Goal: Task Accomplishment & Management: Manage account settings

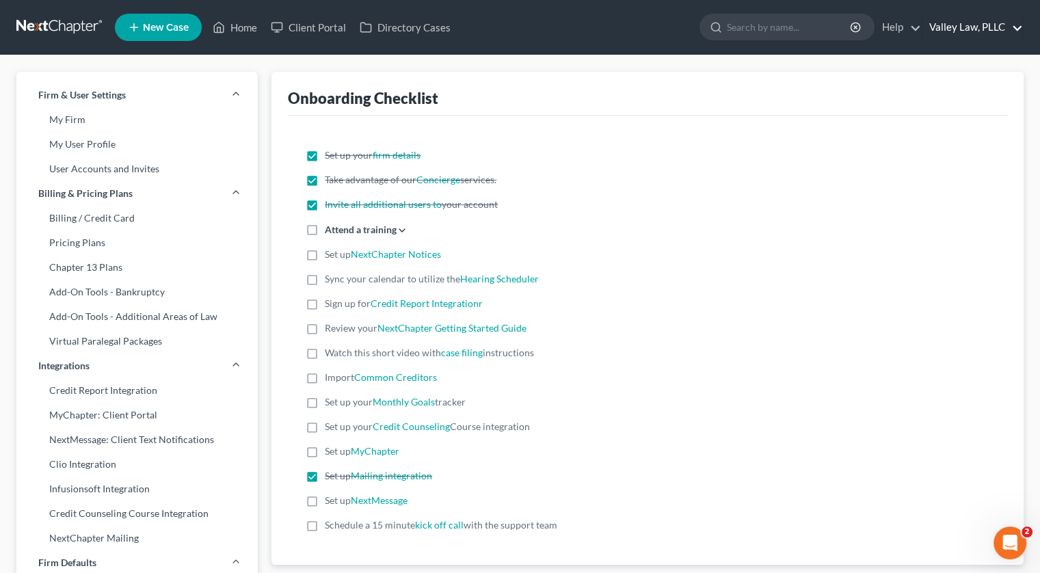
click at [981, 30] on link "Valley Law, PLLC" at bounding box center [973, 27] width 101 height 25
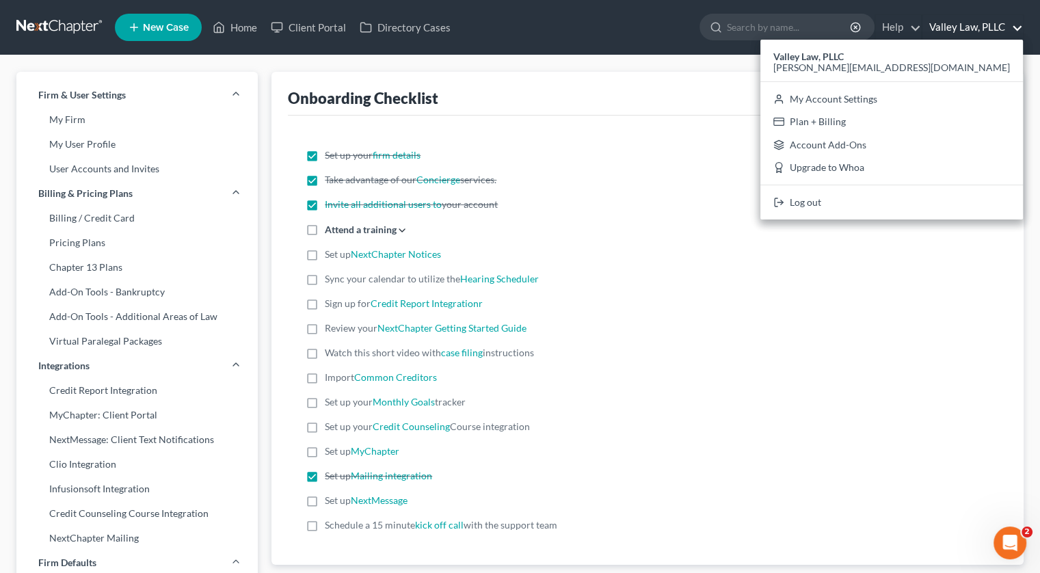
click at [730, 174] on div "Take advantage of our Concierge services." at bounding box center [648, 180] width 684 height 14
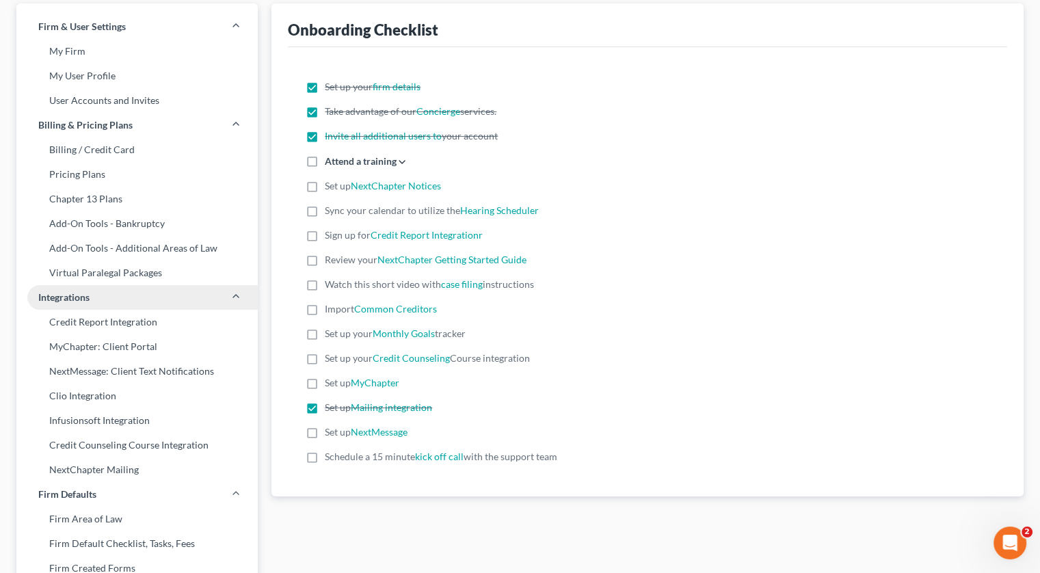
scroll to position [137, 0]
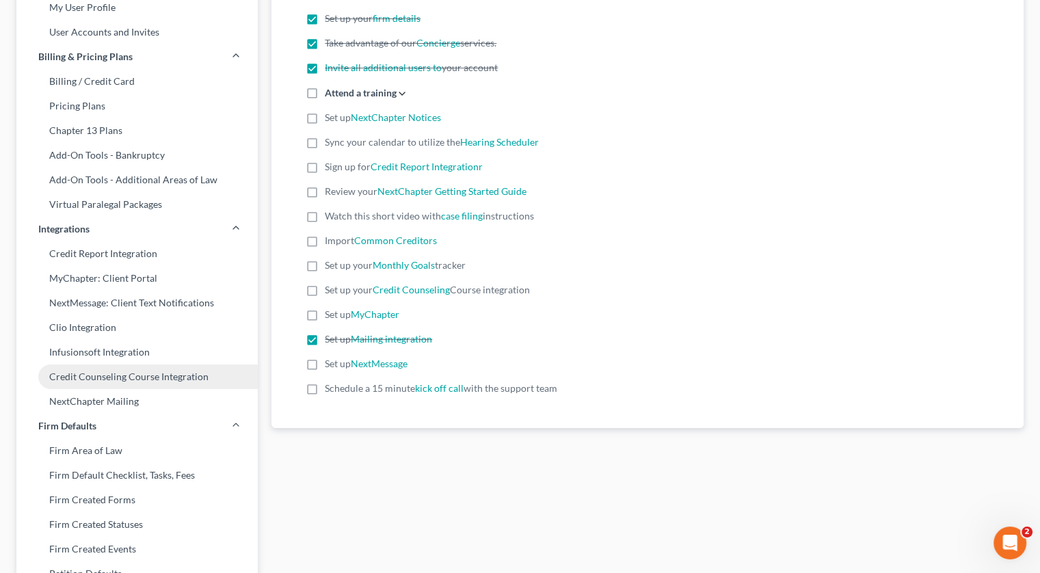
click at [129, 382] on link "Credit Counseling Course Integration" at bounding box center [136, 377] width 241 height 25
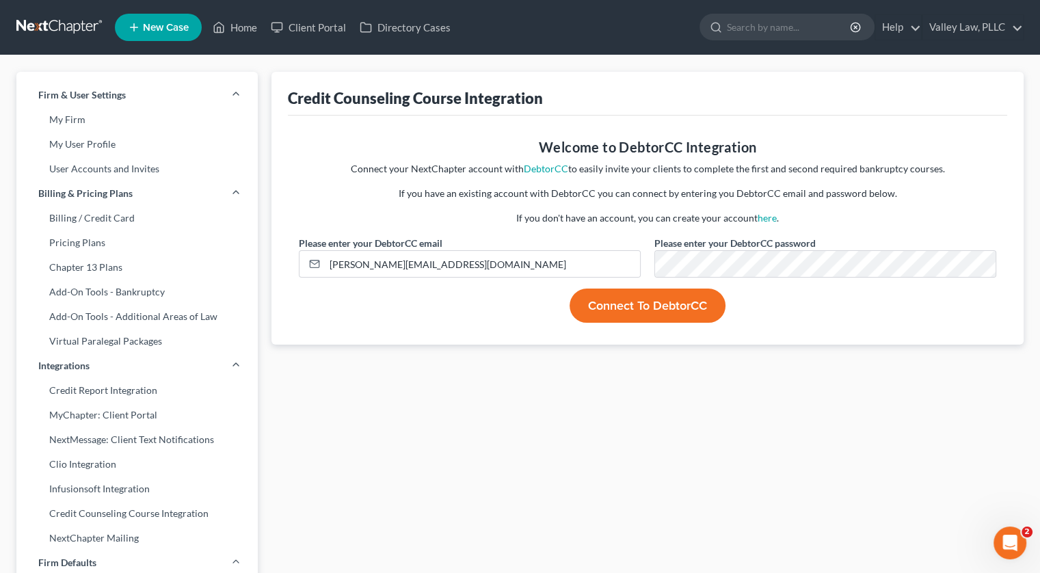
click at [698, 302] on button "Connect to DebtorCC" at bounding box center [648, 306] width 156 height 34
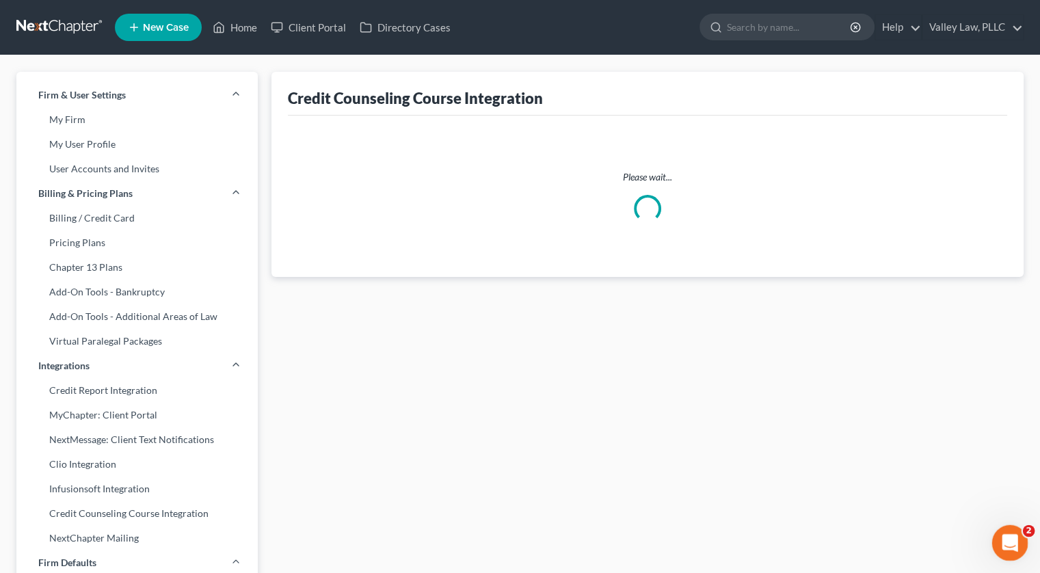
click at [999, 544] on icon "Open Intercom Messenger" at bounding box center [1008, 541] width 23 height 23
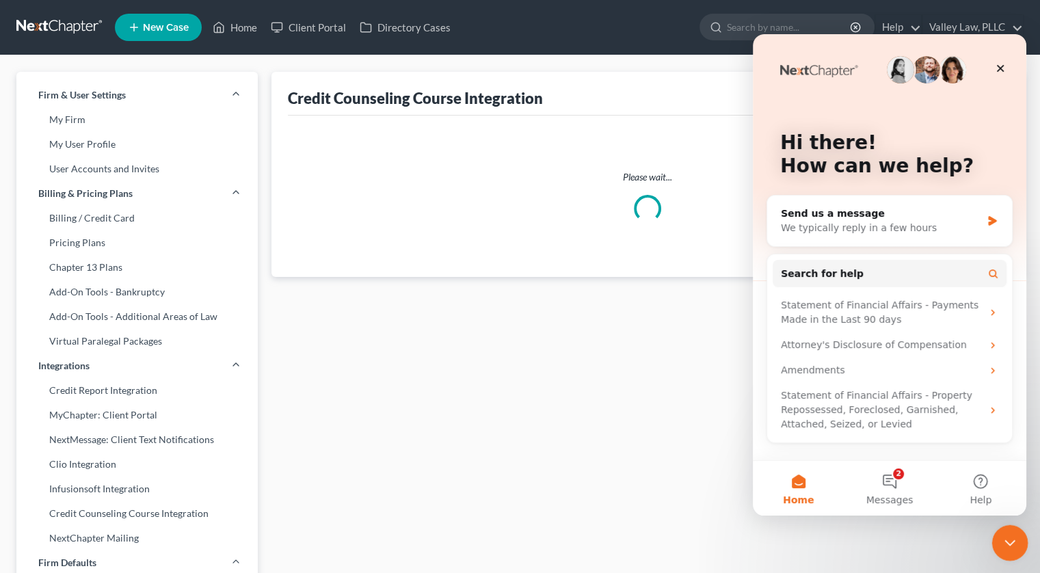
click at [1008, 544] on icon "Close Intercom Messenger" at bounding box center [1008, 541] width 16 height 16
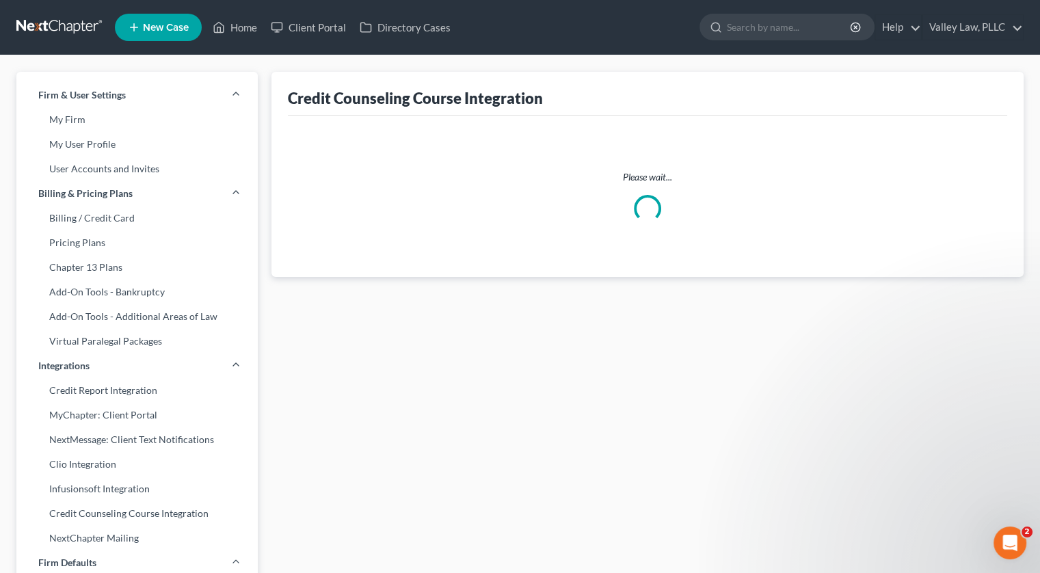
click at [783, 419] on div "Credit Counseling Course Integration Please wait..." at bounding box center [648, 546] width 766 height 949
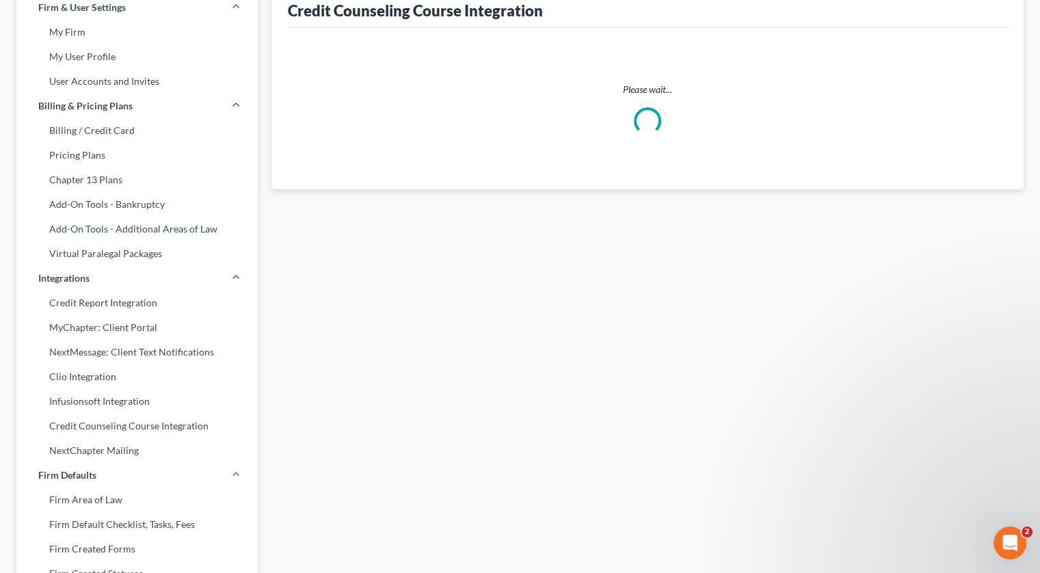
scroll to position [274, 0]
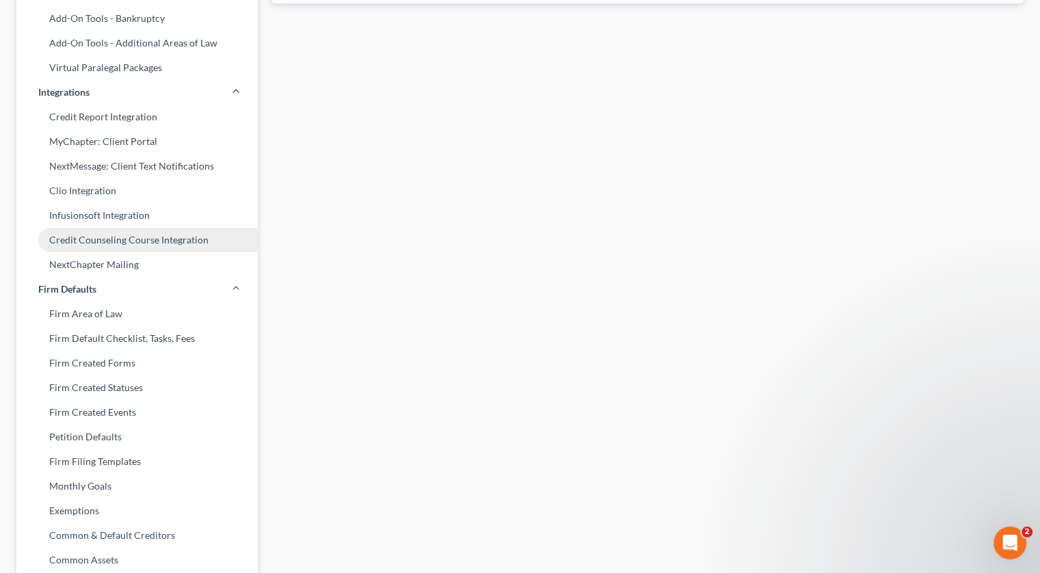
click at [137, 240] on link "Credit Counseling Course Integration" at bounding box center [136, 240] width 241 height 25
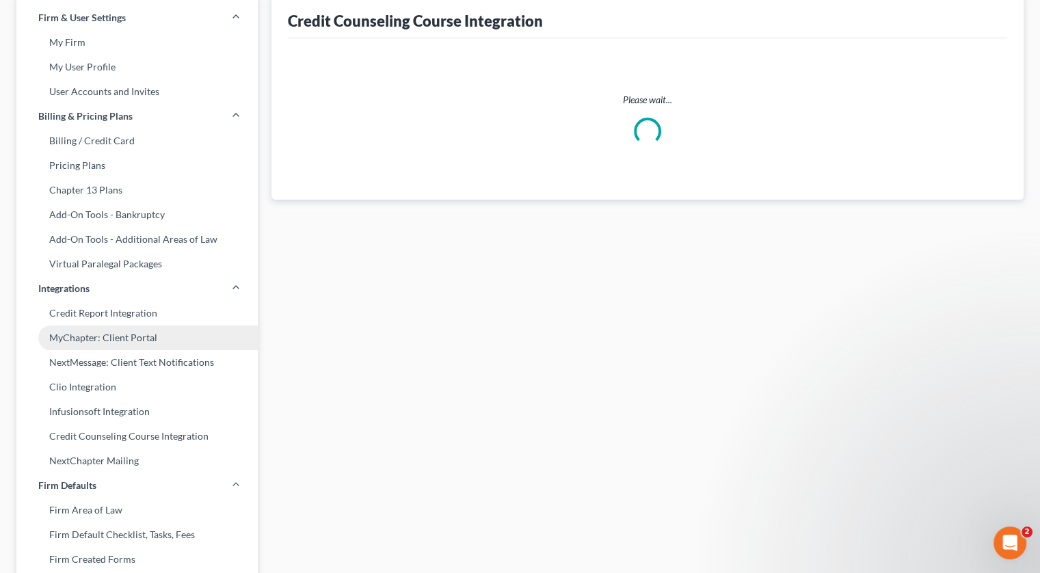
scroll to position [137, 0]
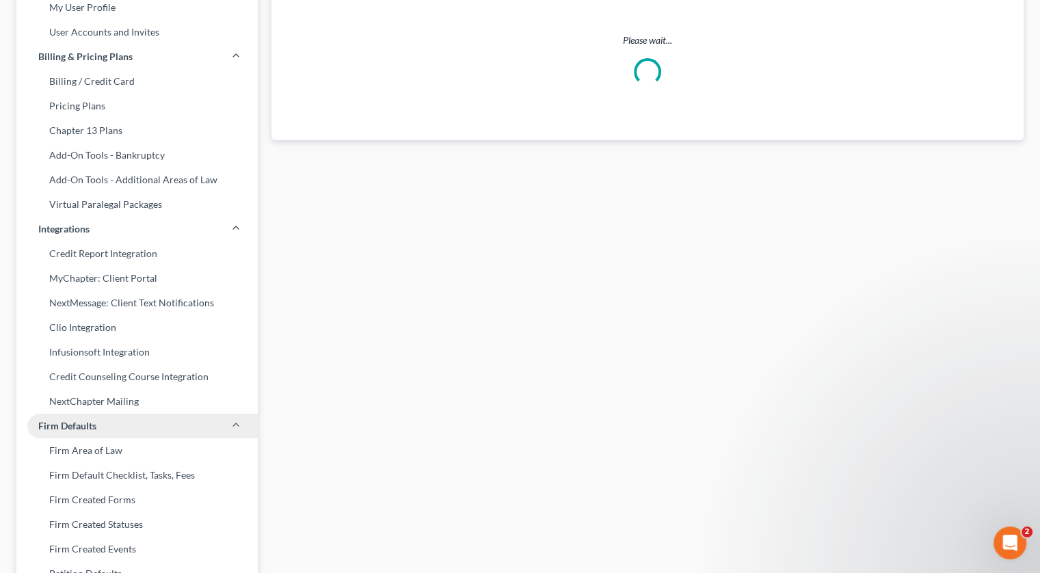
click at [174, 417] on link "Firm Defaults" at bounding box center [136, 426] width 241 height 25
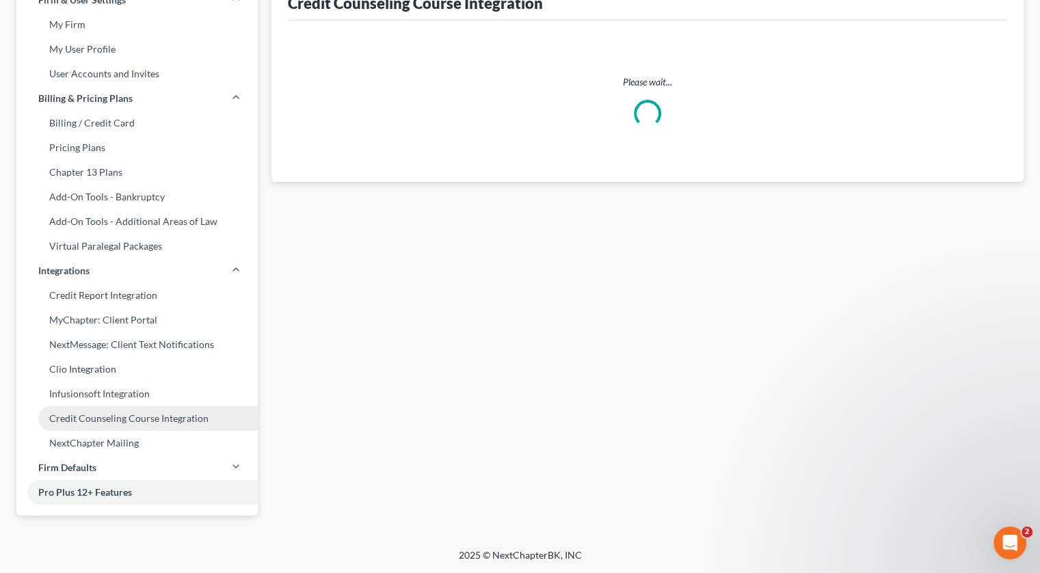
scroll to position [95, 0]
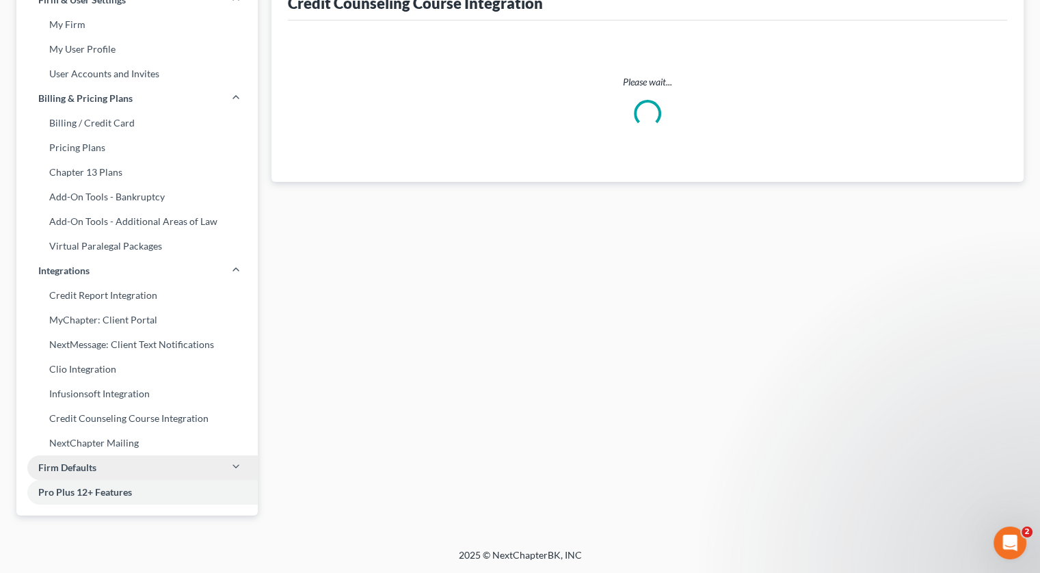
click at [98, 467] on link "Firm Defaults" at bounding box center [136, 468] width 241 height 25
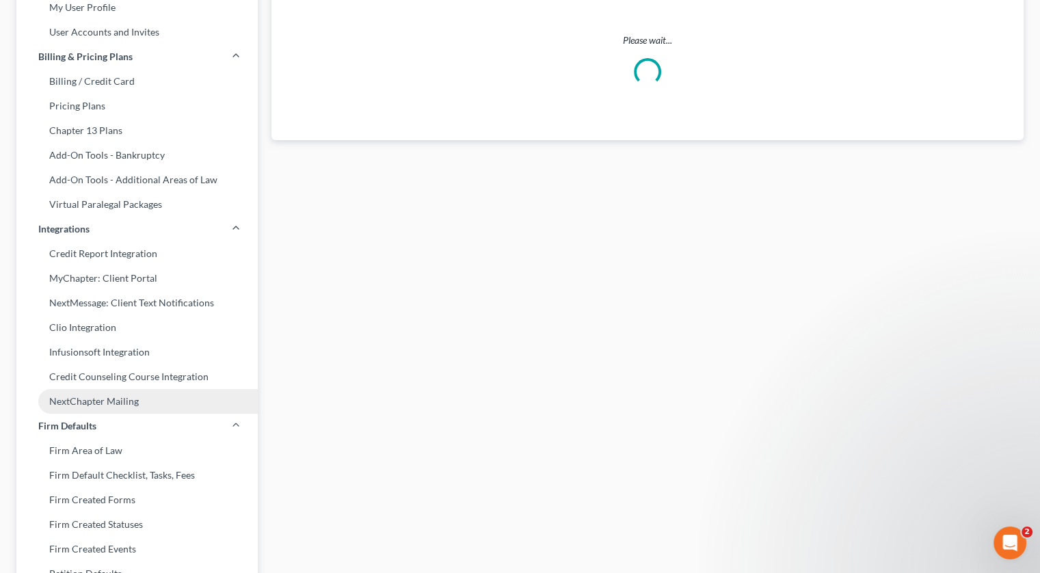
click at [110, 399] on link "NextChapter Mailing" at bounding box center [136, 401] width 241 height 25
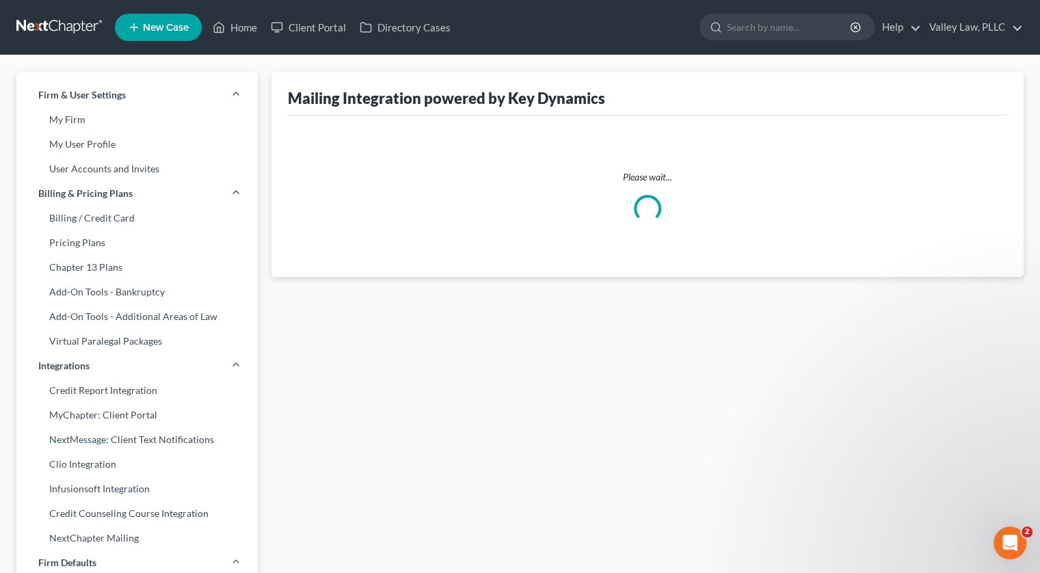
select select "single_sided"
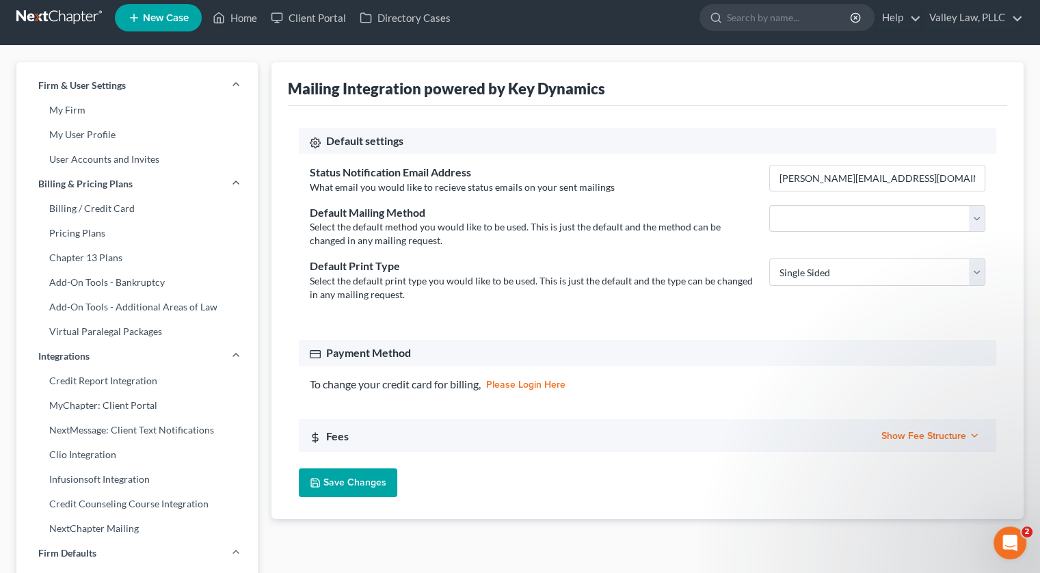
scroll to position [68, 0]
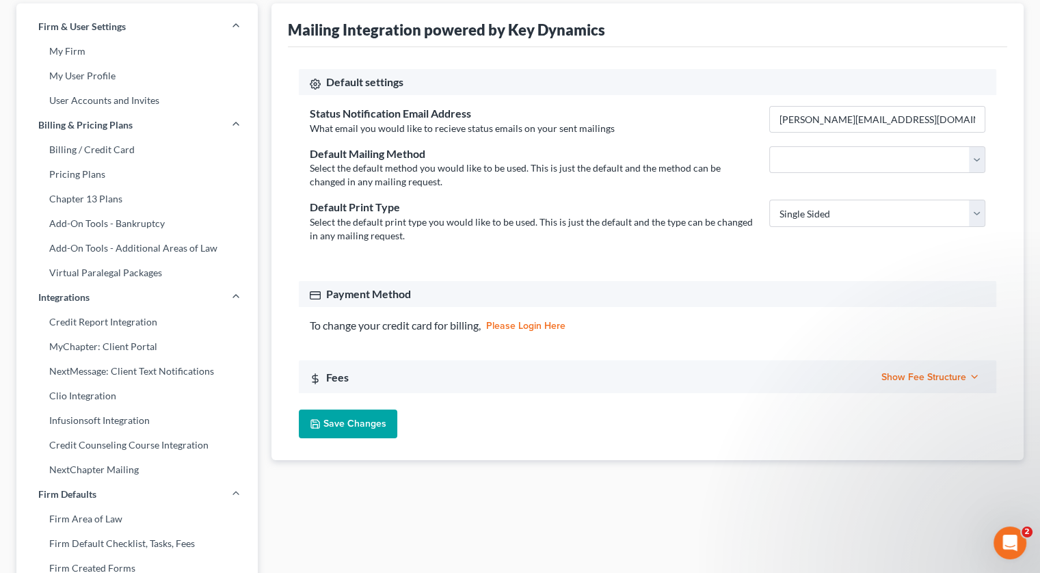
click at [959, 377] on span "Show Fee Structure" at bounding box center [931, 377] width 98 height 12
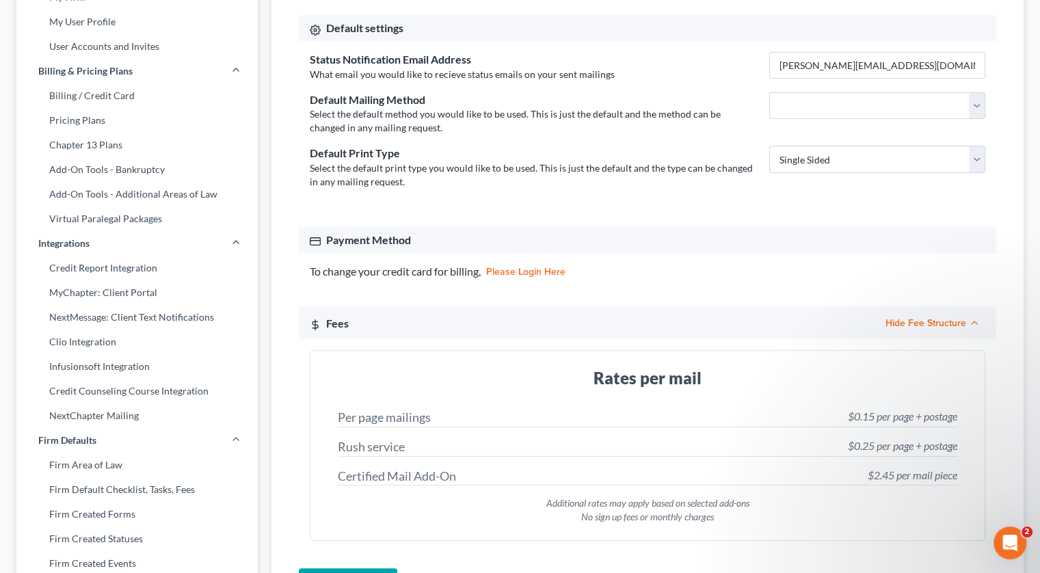
scroll to position [205, 0]
